Goal: Find specific page/section: Find specific page/section

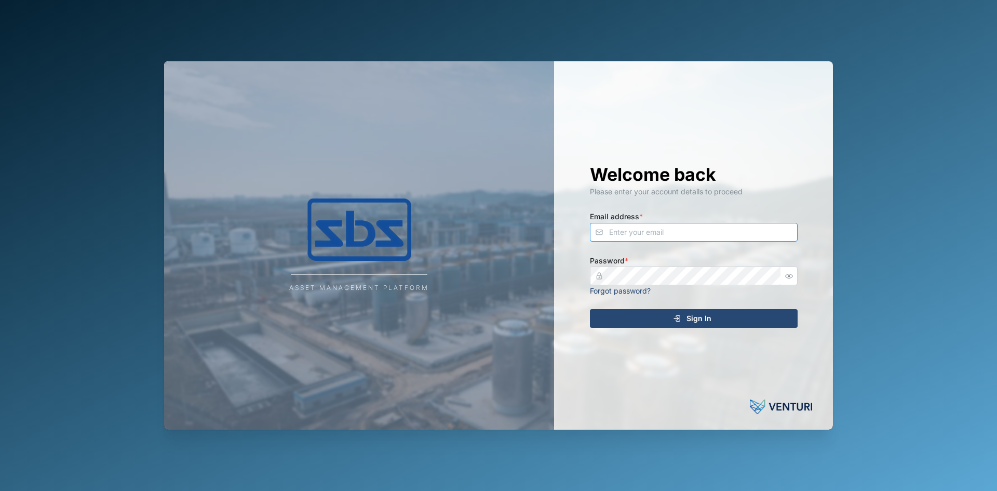
type input "[EMAIL_ADDRESS][DOMAIN_NAME]"
click at [696, 322] on span "Sign In" at bounding box center [699, 319] width 25 height 18
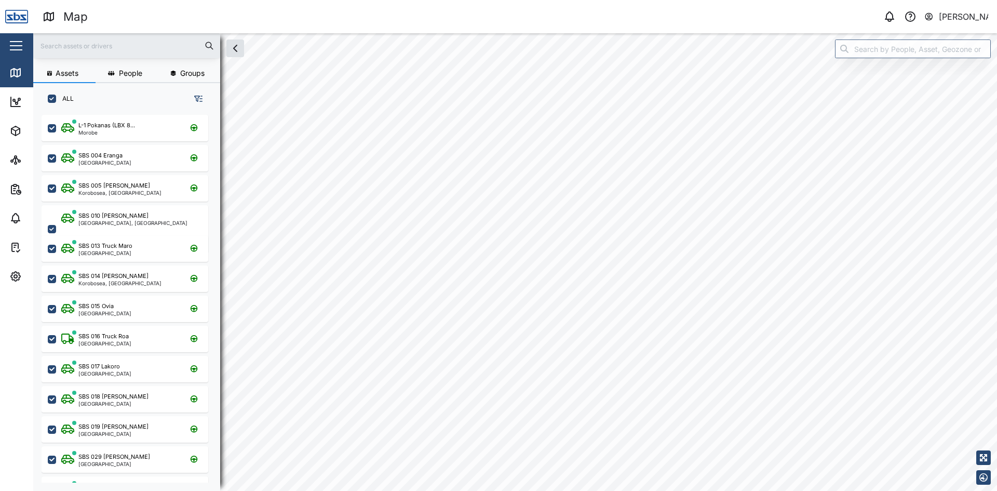
checkbox input "true"
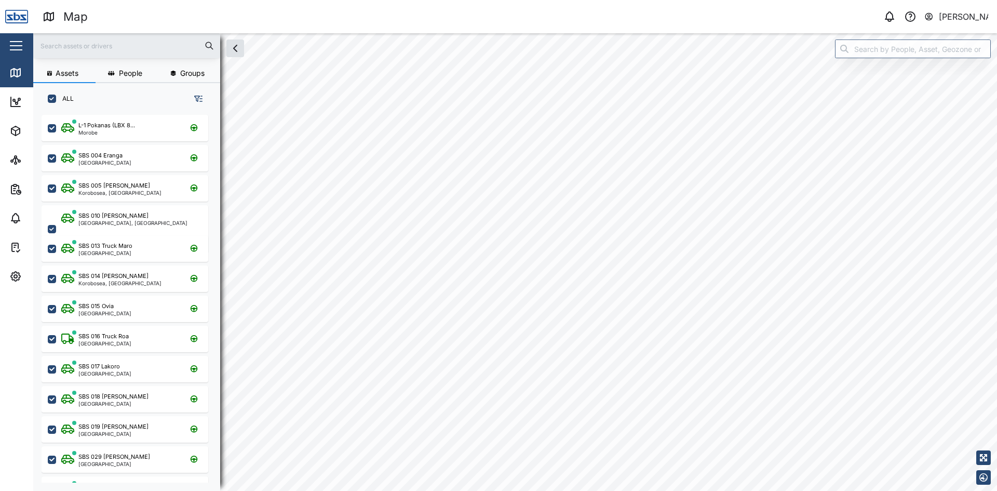
checkbox input "true"
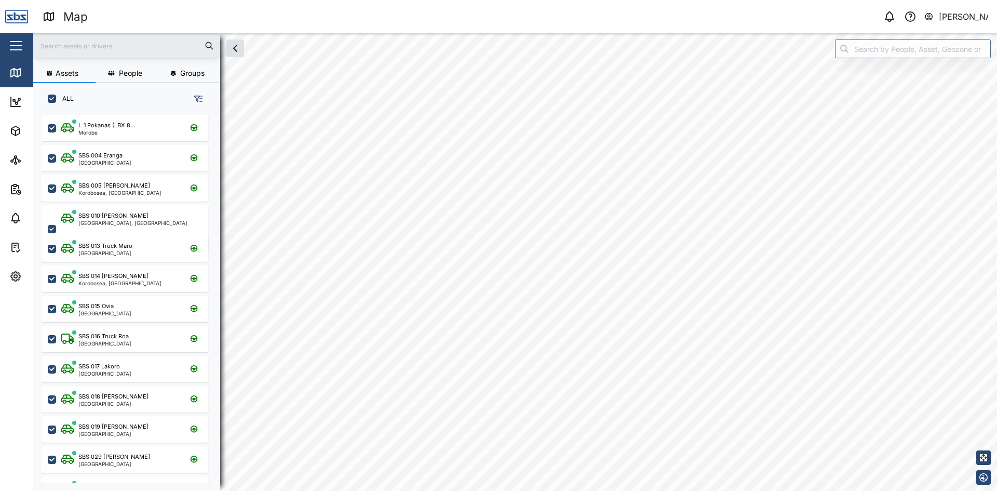
checkbox input "true"
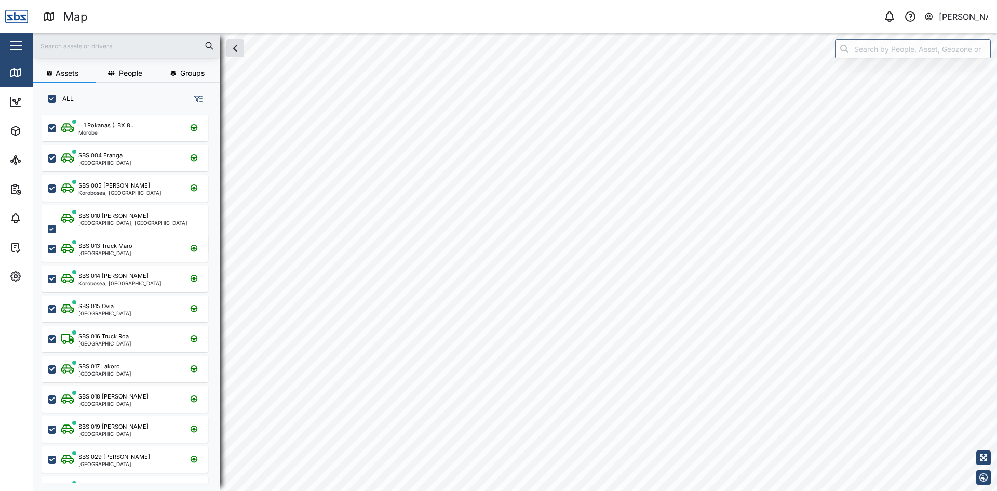
checkbox input "true"
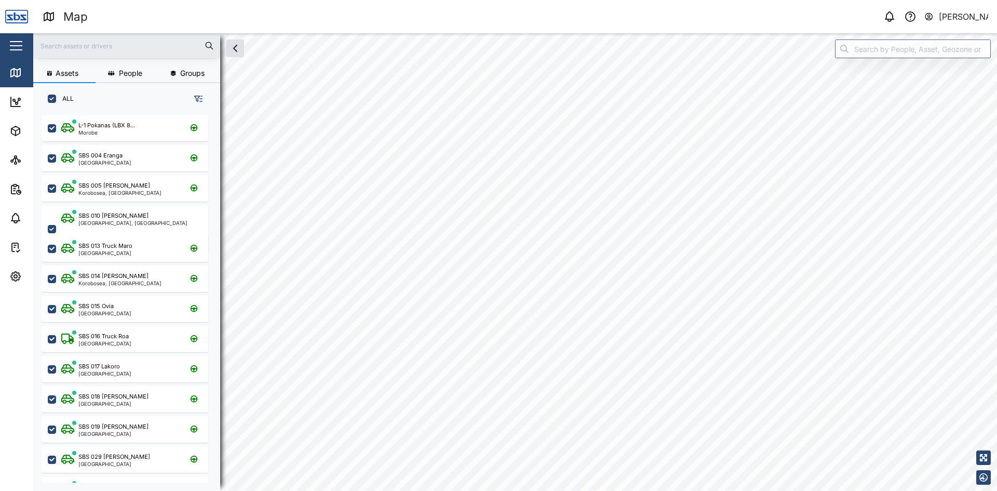
checkbox input "true"
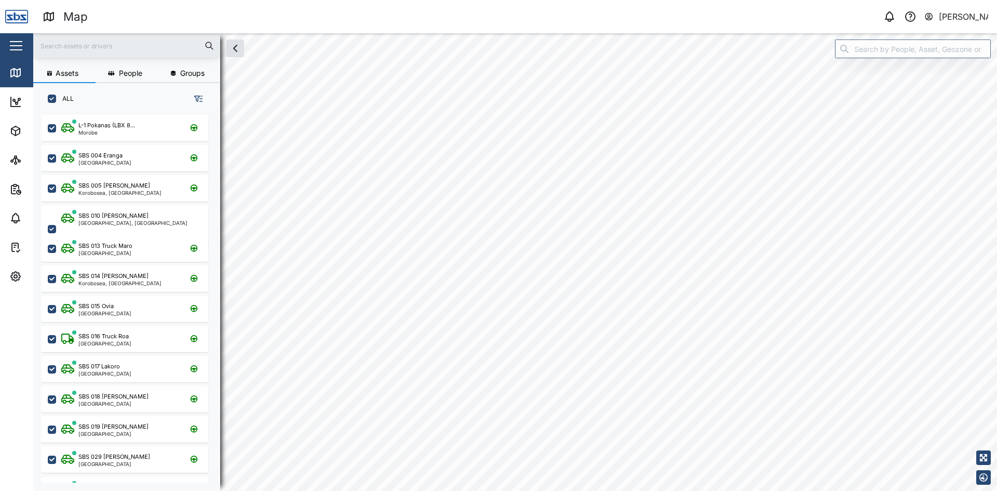
checkbox input "true"
click at [874, 50] on input "search" at bounding box center [913, 48] width 156 height 19
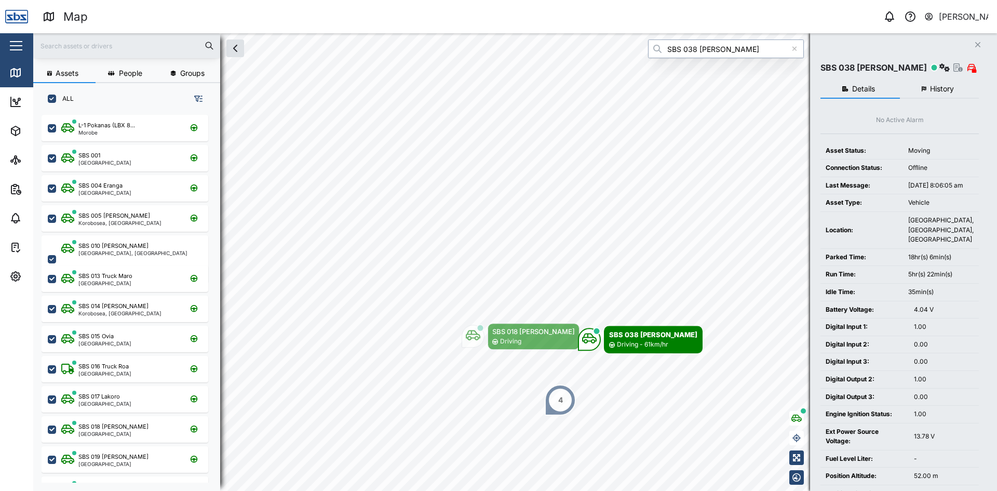
type input "SBS 038 [PERSON_NAME]"
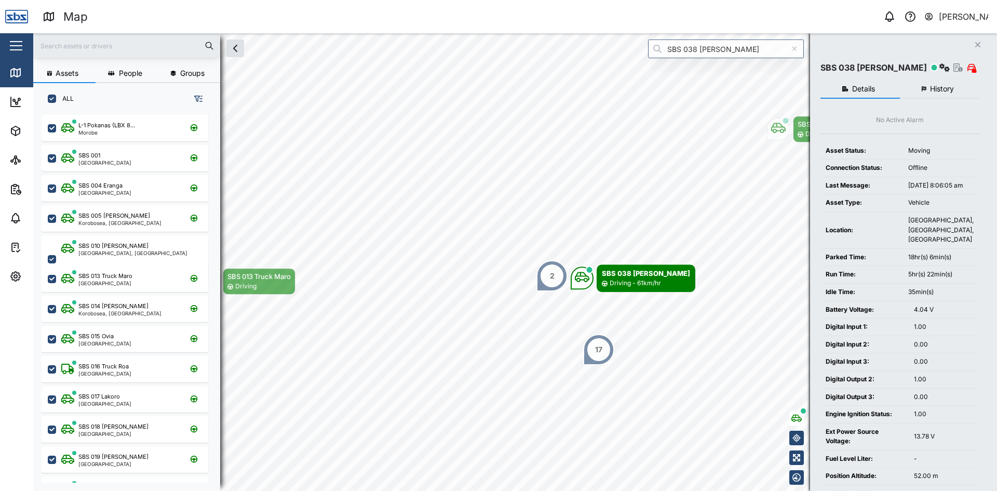
click at [976, 42] on icon "Close" at bounding box center [978, 45] width 6 height 8
